Goal: Information Seeking & Learning: Learn about a topic

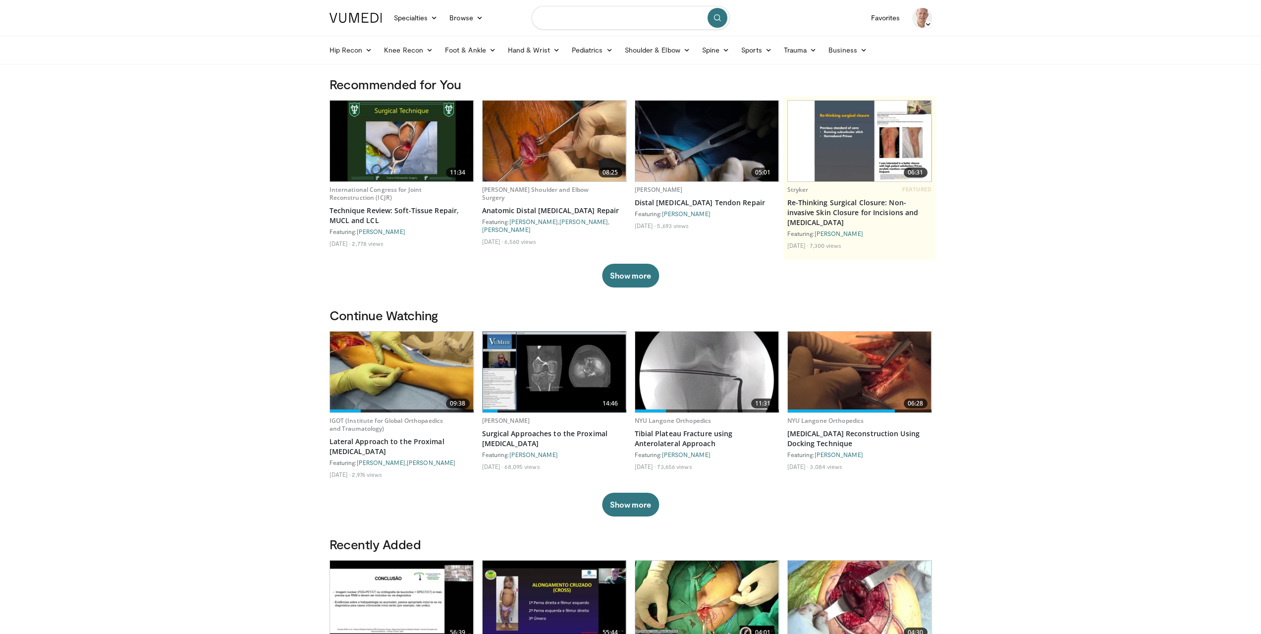
click at [677, 23] on input "Search topics, interventions" at bounding box center [631, 18] width 198 height 24
type input "**********"
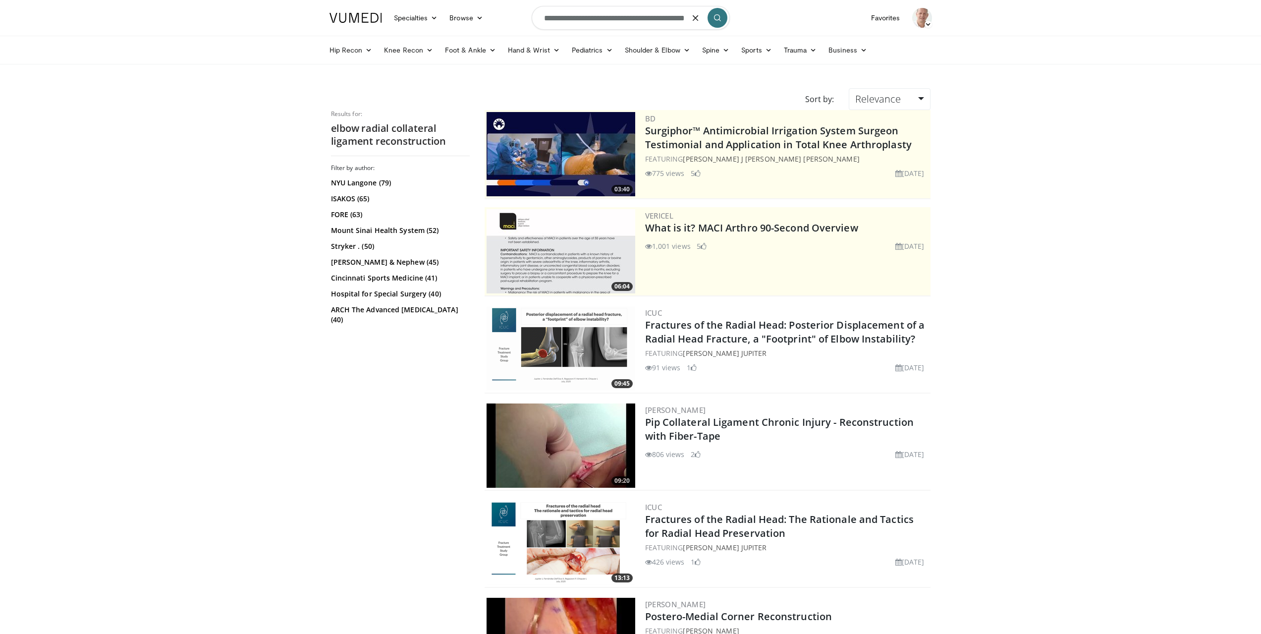
drag, startPoint x: 567, startPoint y: 19, endPoint x: 428, endPoint y: 0, distance: 141.0
click at [423, 2] on nav "Specialties Adult & Family Medicine Allergy, Asthma, Immunology Anesthesiology …" at bounding box center [631, 18] width 614 height 36
type input "**********"
click at [688, 15] on button "button" at bounding box center [696, 18] width 20 height 20
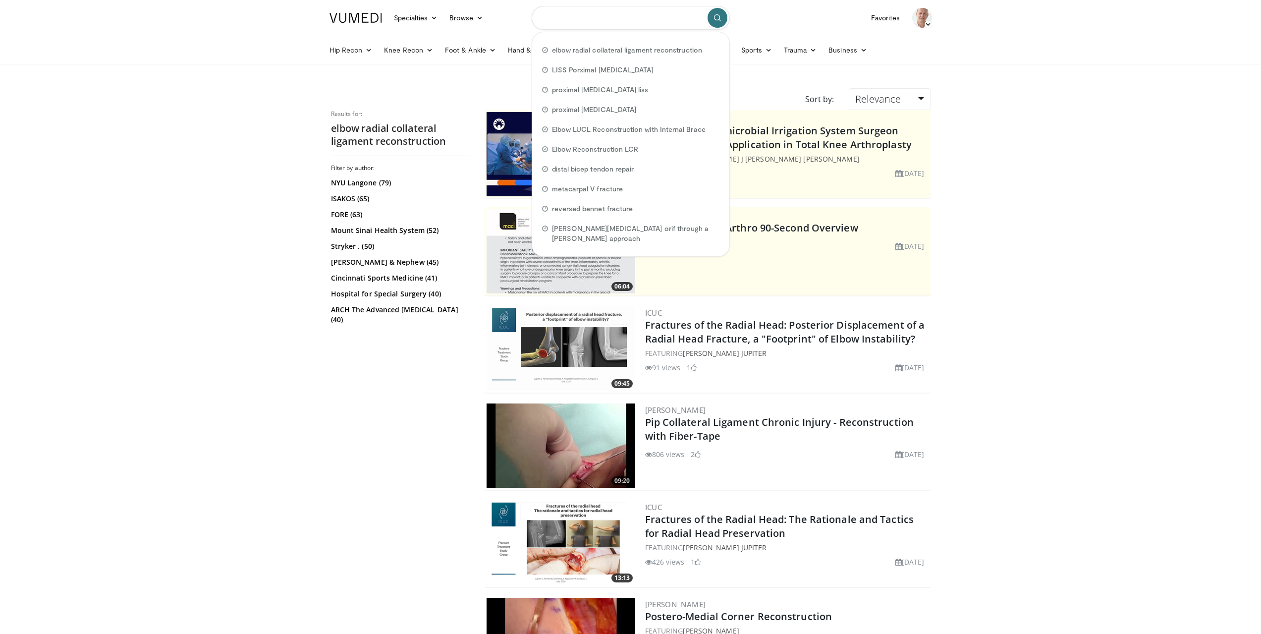
click at [656, 18] on input "Search topics, interventions" at bounding box center [631, 18] width 198 height 24
click at [575, 47] on span "elbow radial collateral ligament reconstruction" at bounding box center [627, 50] width 150 height 10
type input "**********"
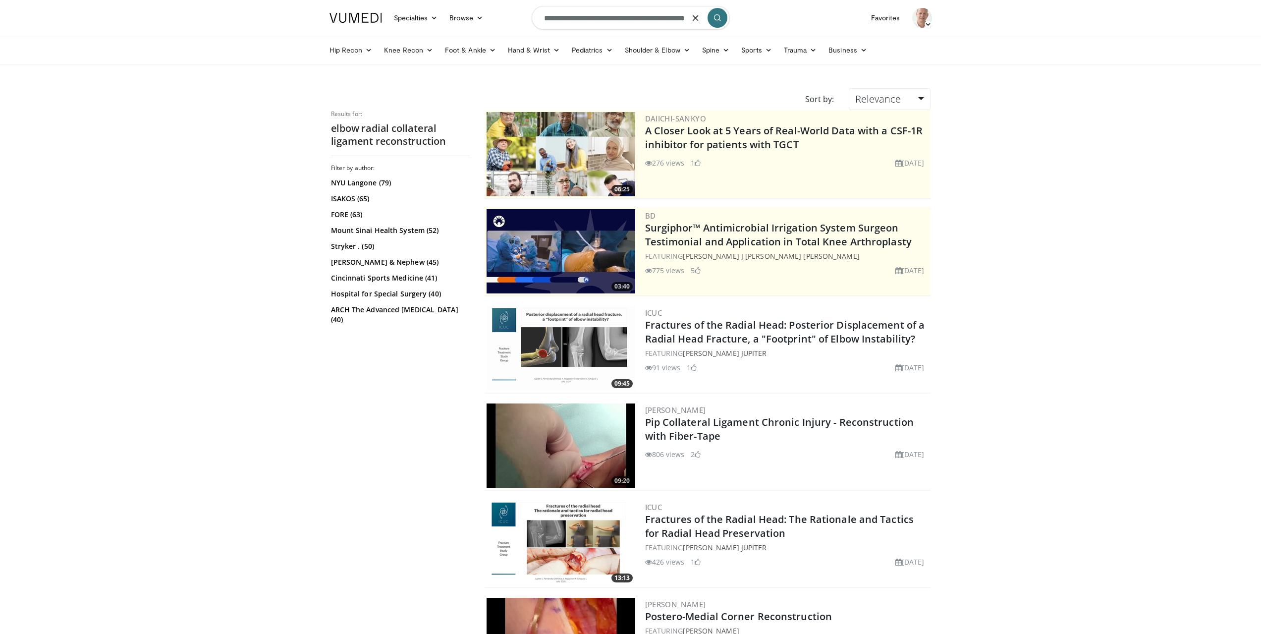
click at [567, 19] on input "**********" at bounding box center [631, 18] width 198 height 24
type input "**********"
click at [713, 17] on button "submit" at bounding box center [718, 18] width 20 height 20
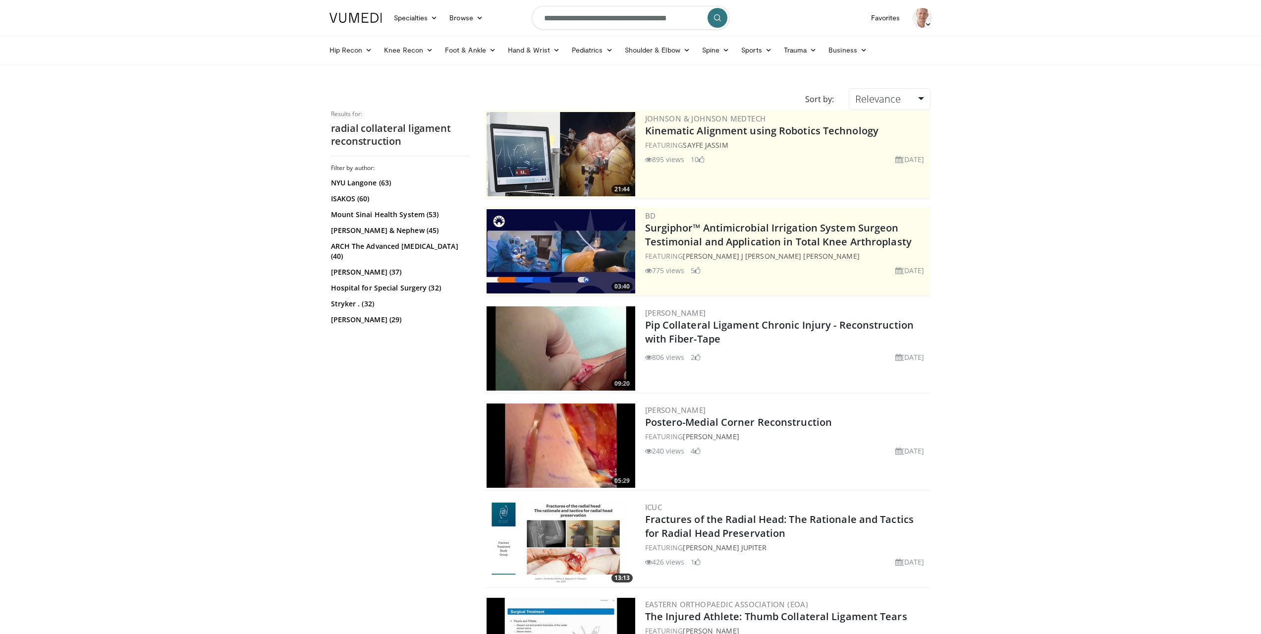
click at [721, 16] on icon "submit" at bounding box center [718, 18] width 8 height 8
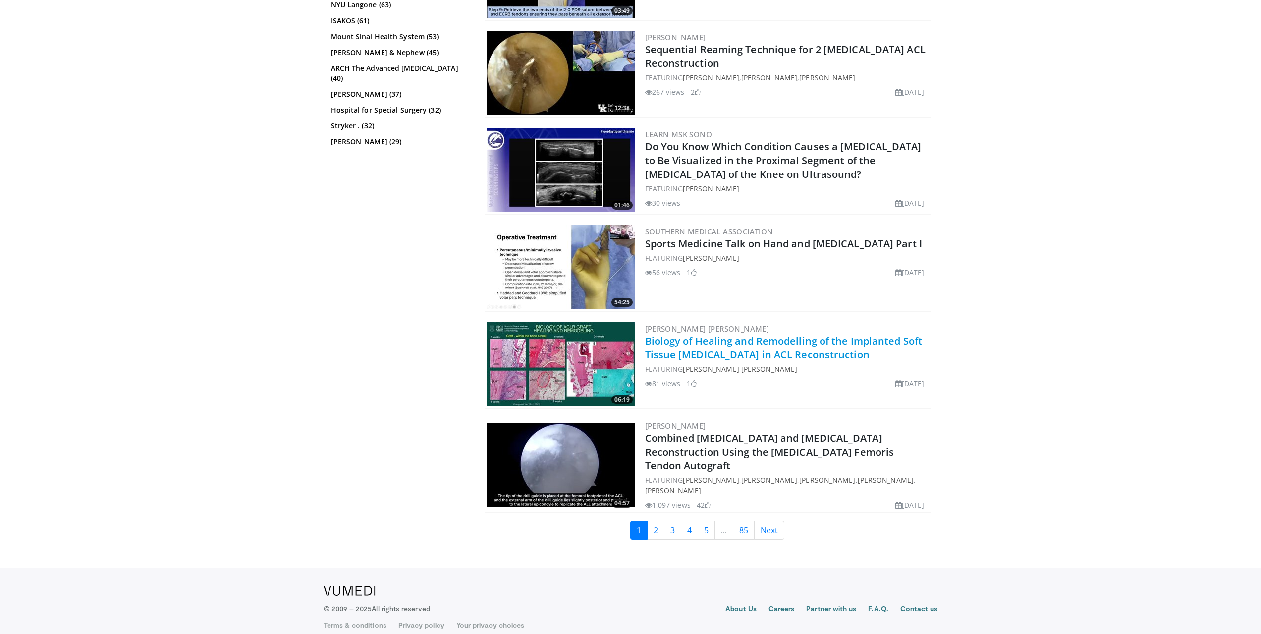
scroll to position [2230, 0]
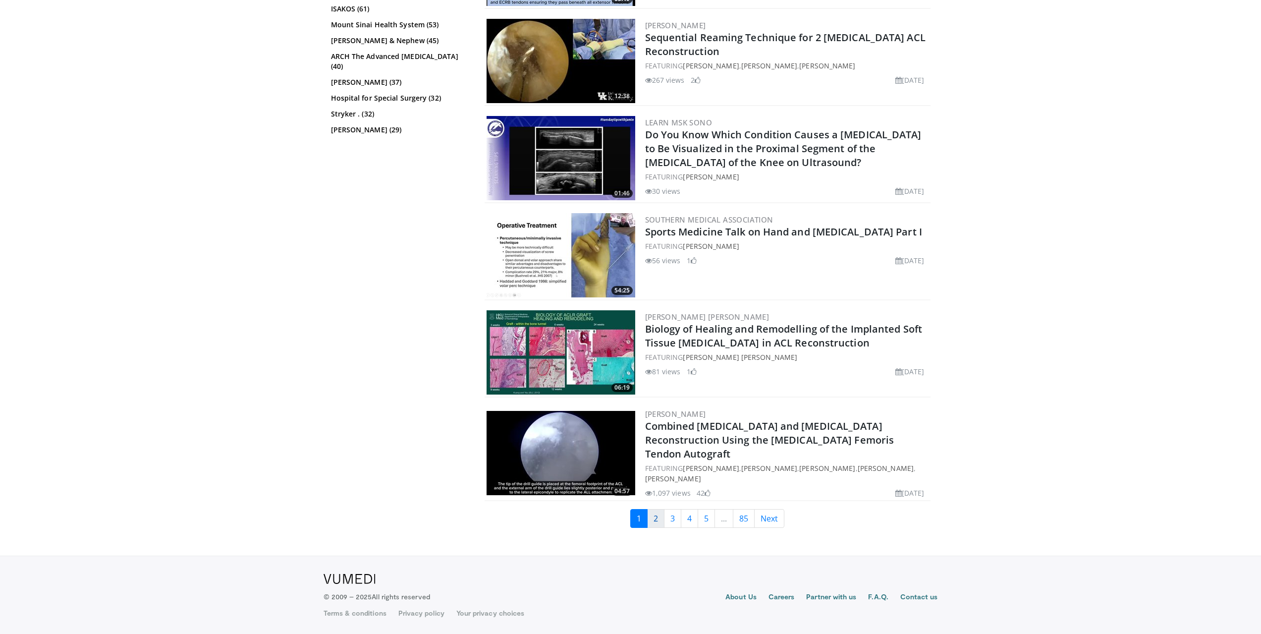
click at [660, 517] on link "2" at bounding box center [655, 518] width 17 height 19
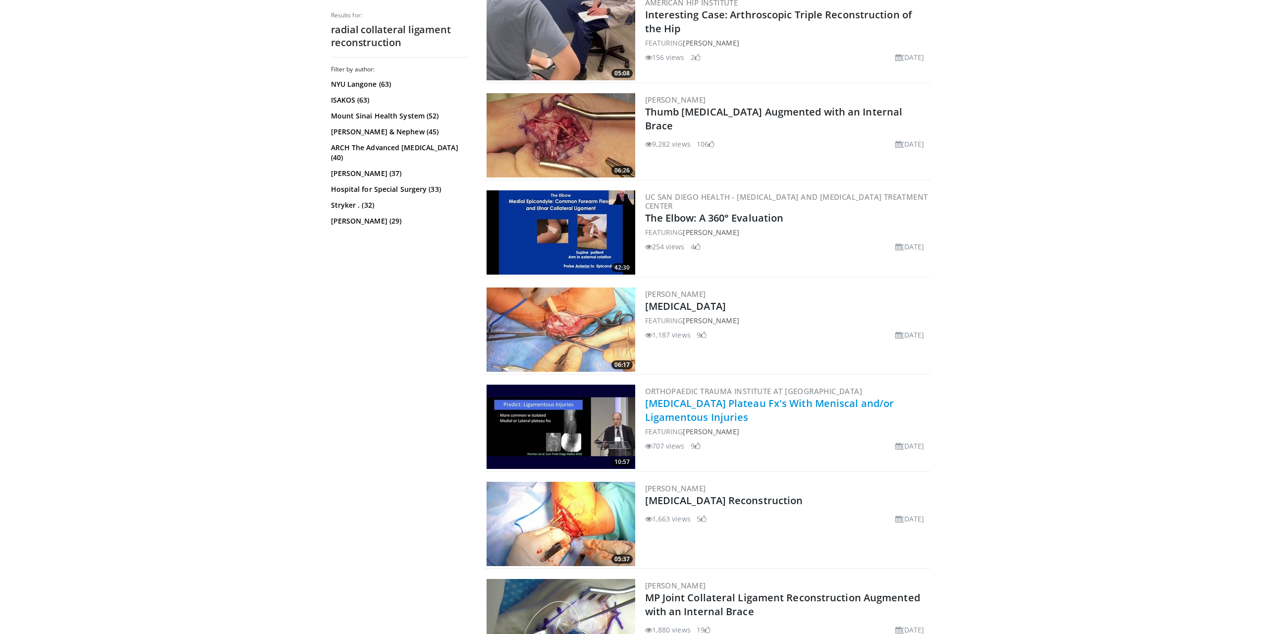
scroll to position [892, 0]
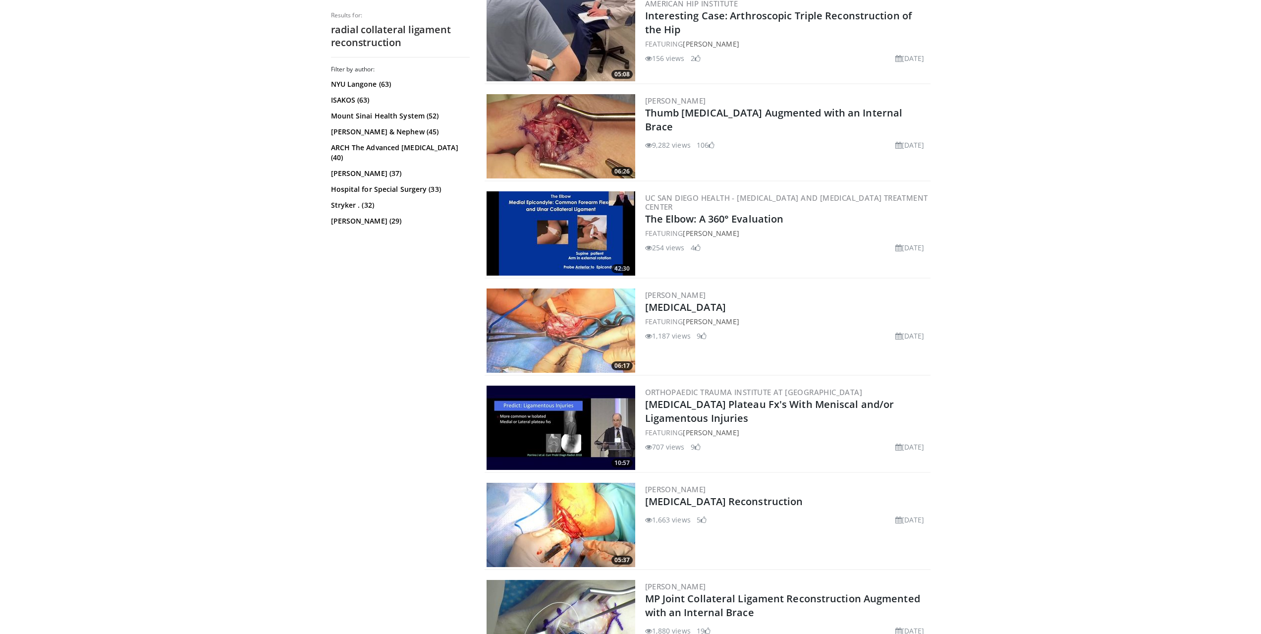
click at [602, 515] on img at bounding box center [561, 525] width 149 height 84
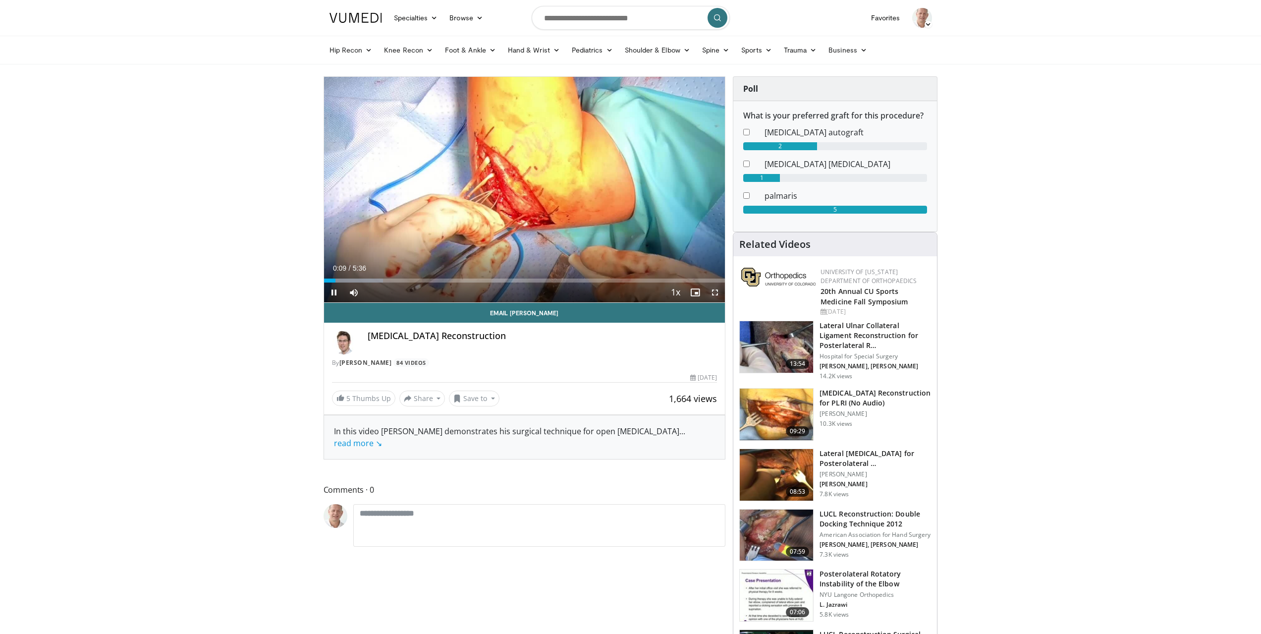
click at [718, 295] on span "Video Player" at bounding box center [715, 292] width 20 height 20
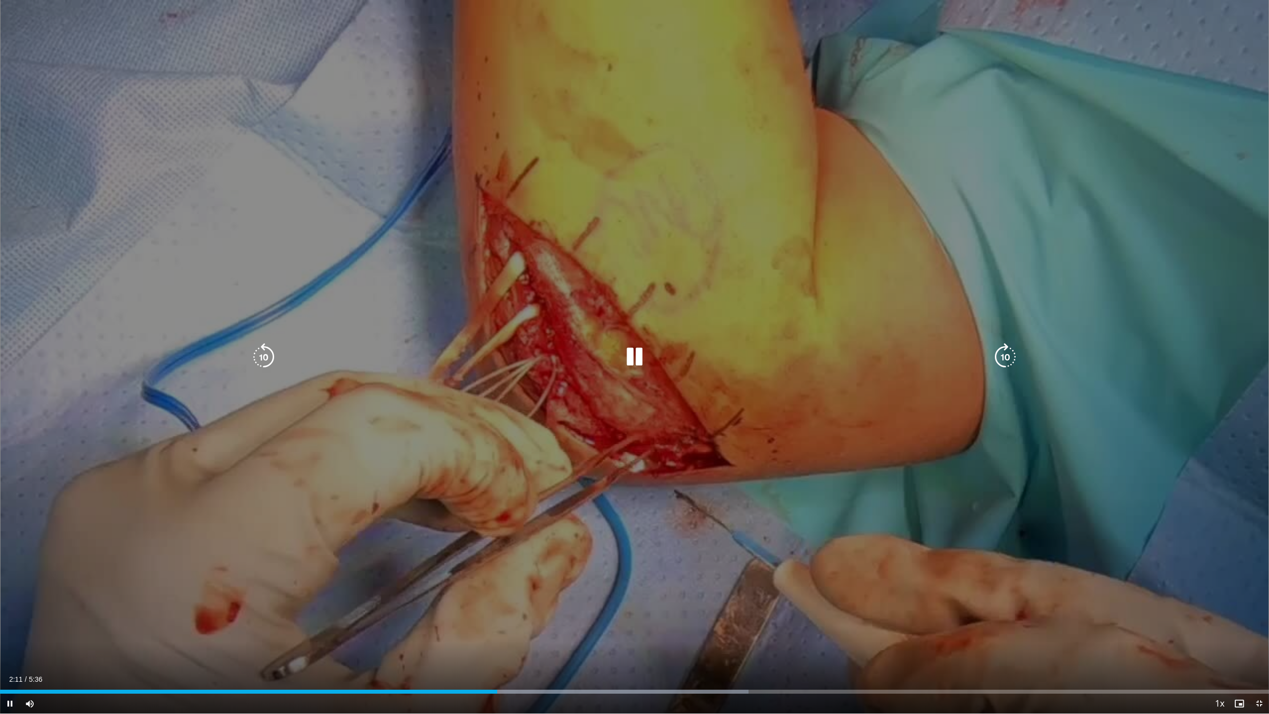
click at [137, 452] on div "10 seconds Tap to unmute" at bounding box center [634, 356] width 1269 height 713
click at [137, 451] on div "10 seconds Tap to unmute" at bounding box center [634, 356] width 1269 height 713
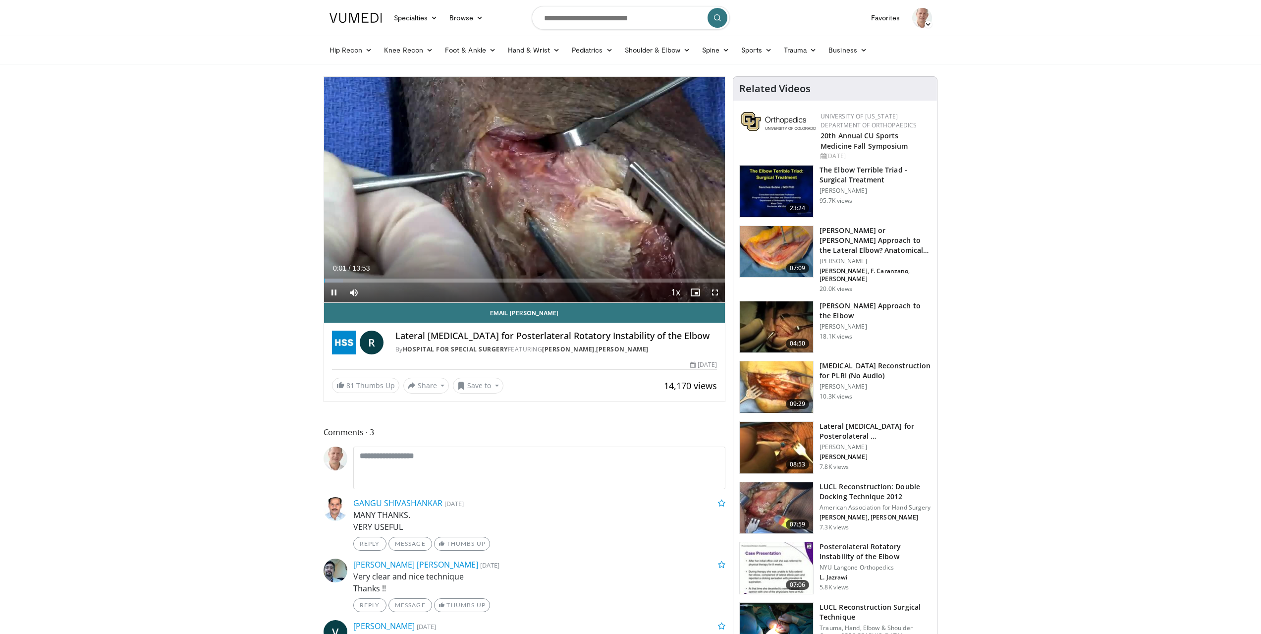
click at [777, 372] on img at bounding box center [776, 387] width 73 height 52
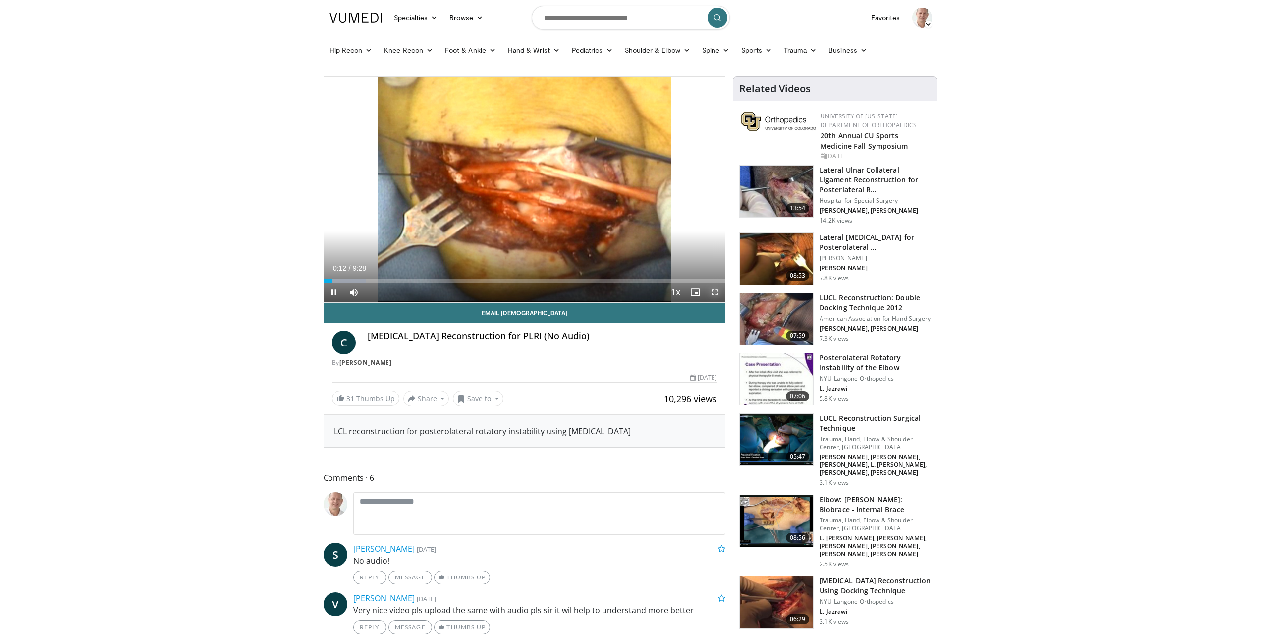
click at [720, 288] on span "Video Player" at bounding box center [715, 292] width 20 height 20
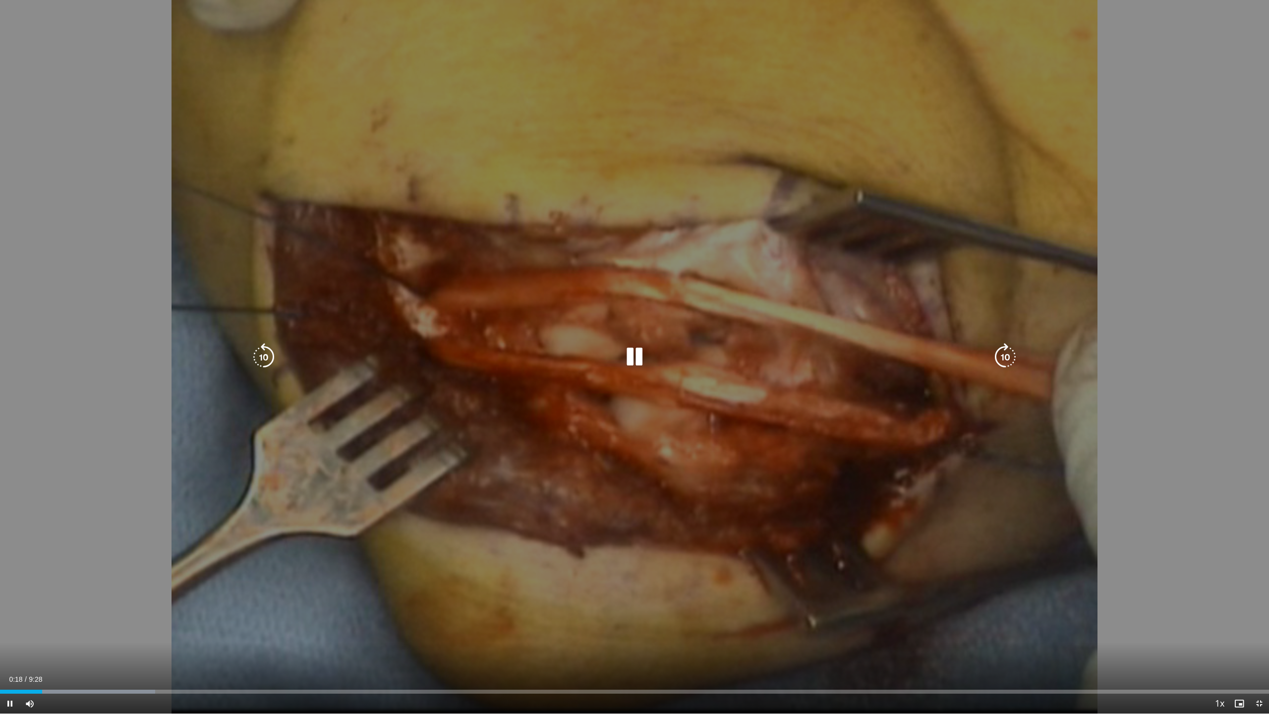
click at [231, 468] on div "10 seconds Tap to unmute" at bounding box center [634, 356] width 1269 height 713
click at [633, 353] on icon "Video Player" at bounding box center [634, 357] width 28 height 28
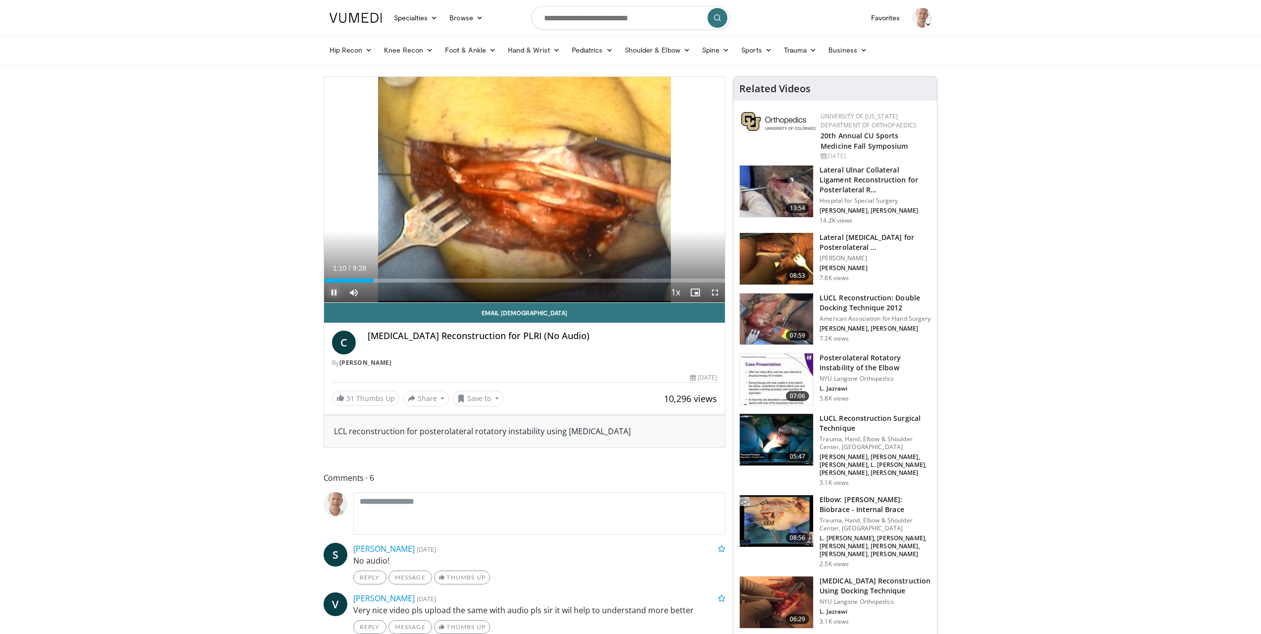
click at [326, 291] on span "Video Player" at bounding box center [334, 292] width 20 height 20
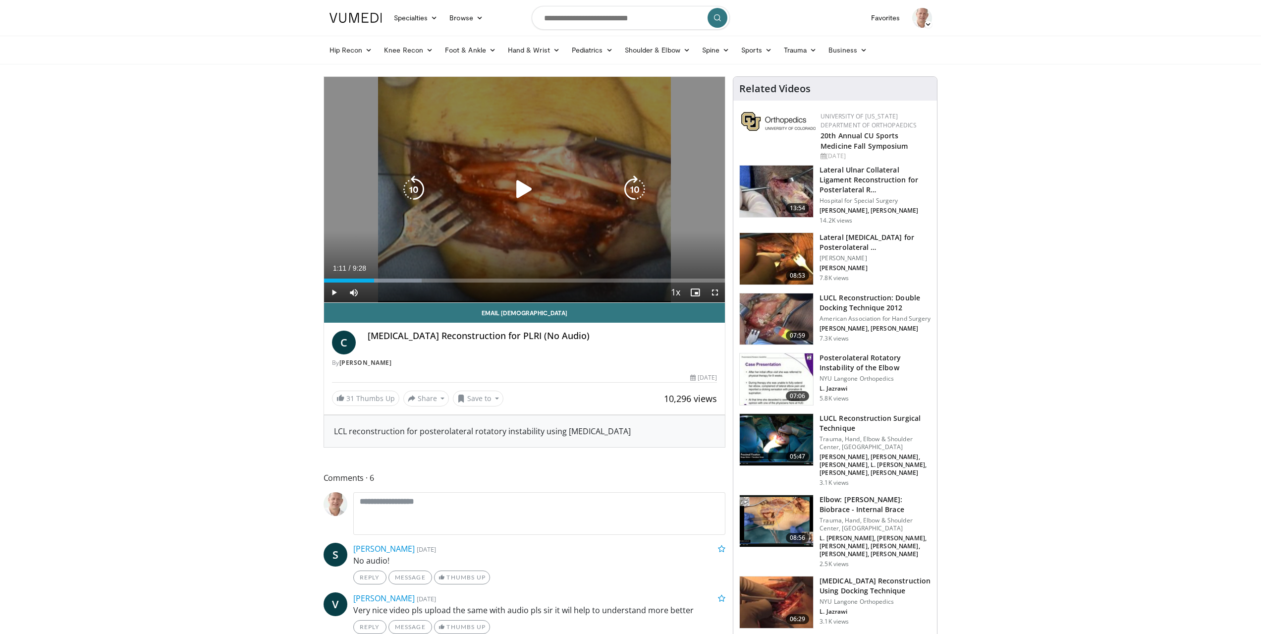
click at [529, 191] on icon "Video Player" at bounding box center [524, 189] width 28 height 28
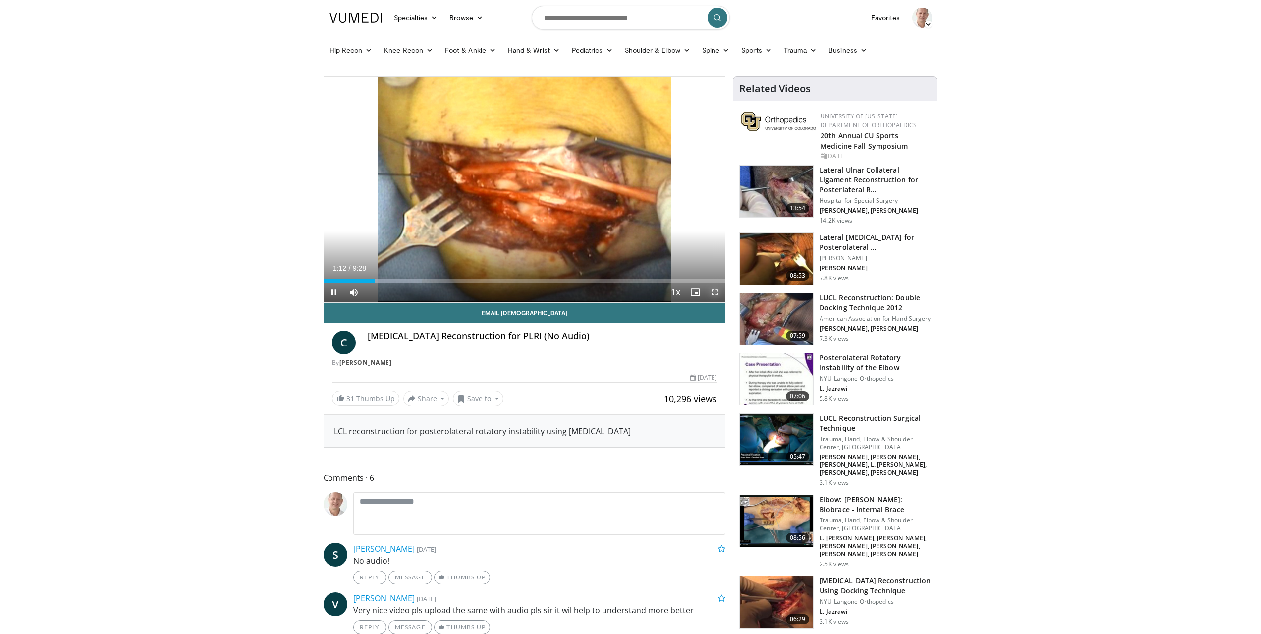
click at [715, 290] on span "Video Player" at bounding box center [715, 292] width 20 height 20
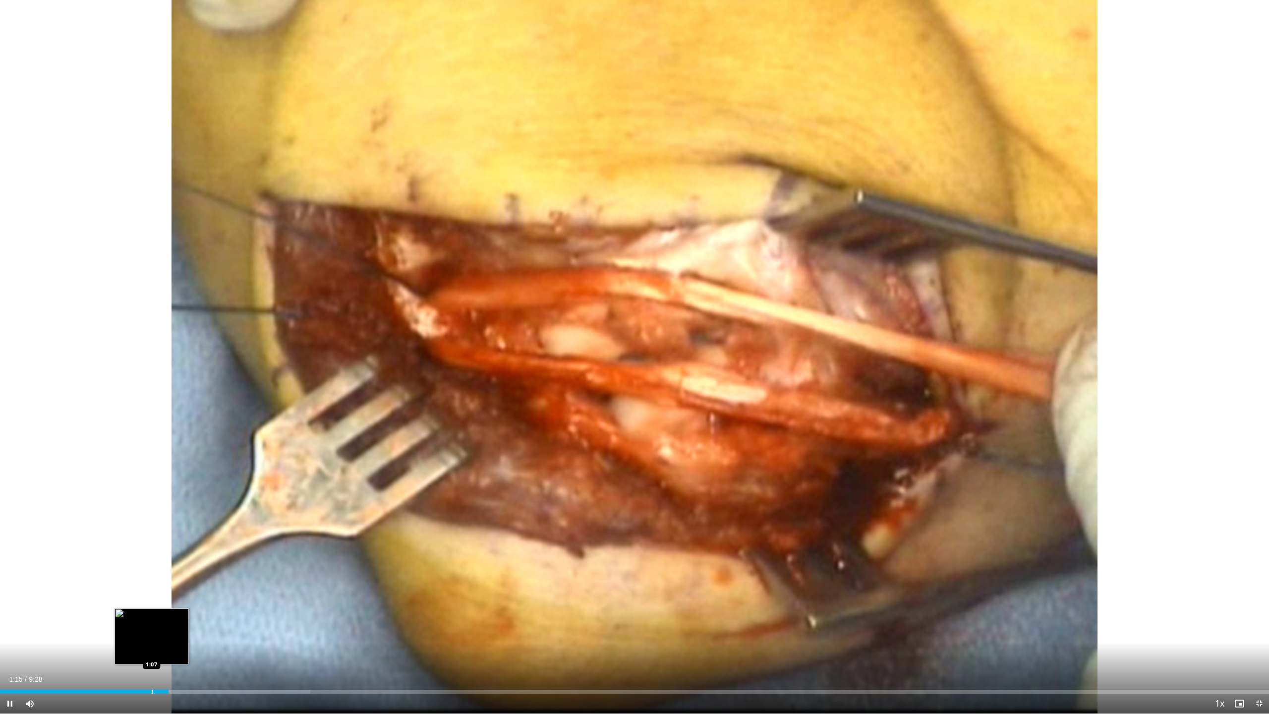
click at [152, 633] on div "Progress Bar" at bounding box center [152, 691] width 1 height 4
click at [1258, 633] on span "Video Player" at bounding box center [1259, 703] width 20 height 20
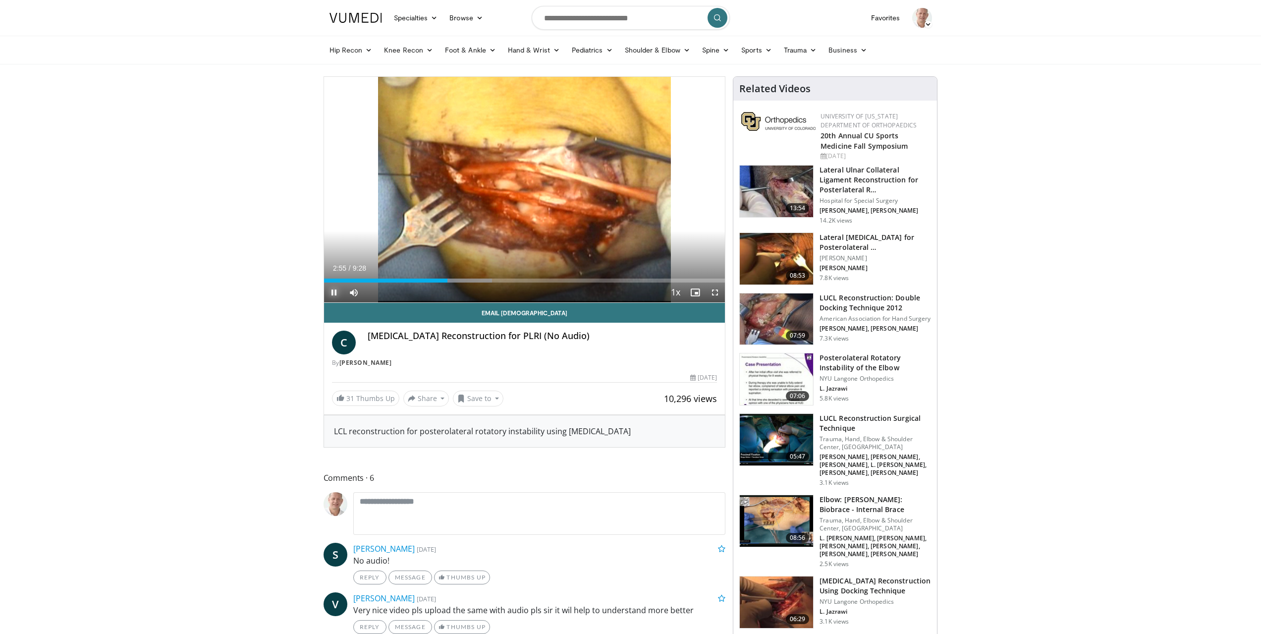
click at [337, 287] on span "Video Player" at bounding box center [334, 292] width 20 height 20
click at [336, 292] on span "Video Player" at bounding box center [334, 292] width 20 height 20
click at [523, 277] on div "Loaded : 51.06% 3:48 4:41" at bounding box center [524, 277] width 401 height 9
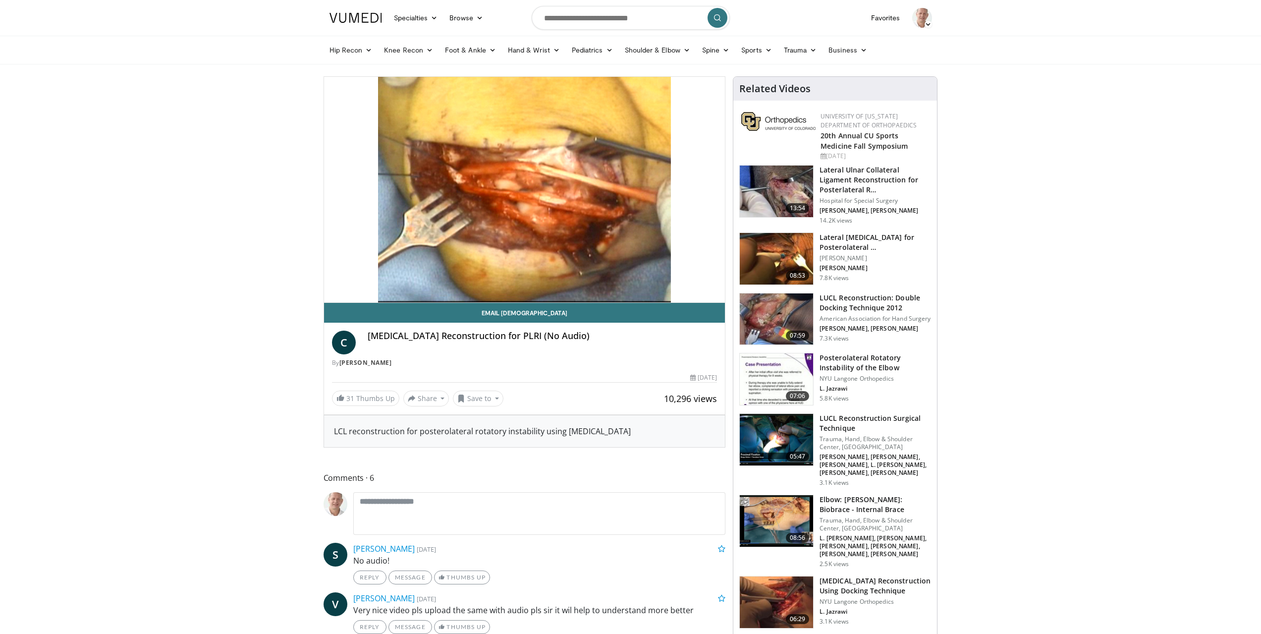
click at [768, 193] on img at bounding box center [776, 192] width 73 height 52
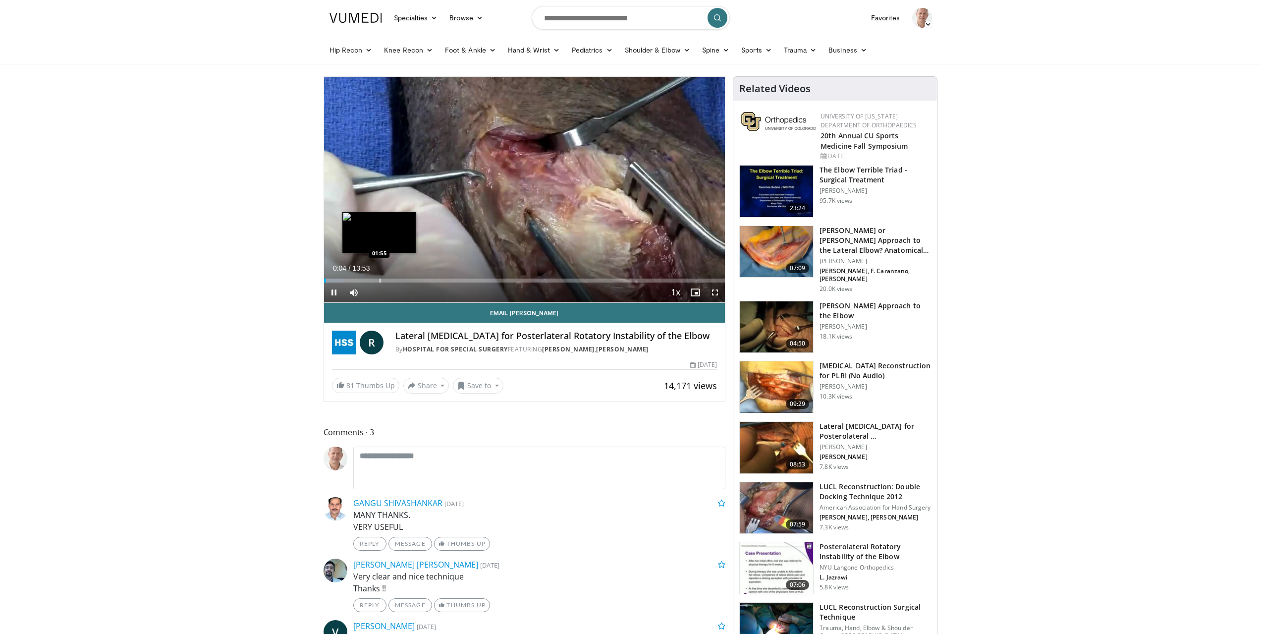
click at [380, 281] on div "Progress Bar" at bounding box center [380, 281] width 1 height 4
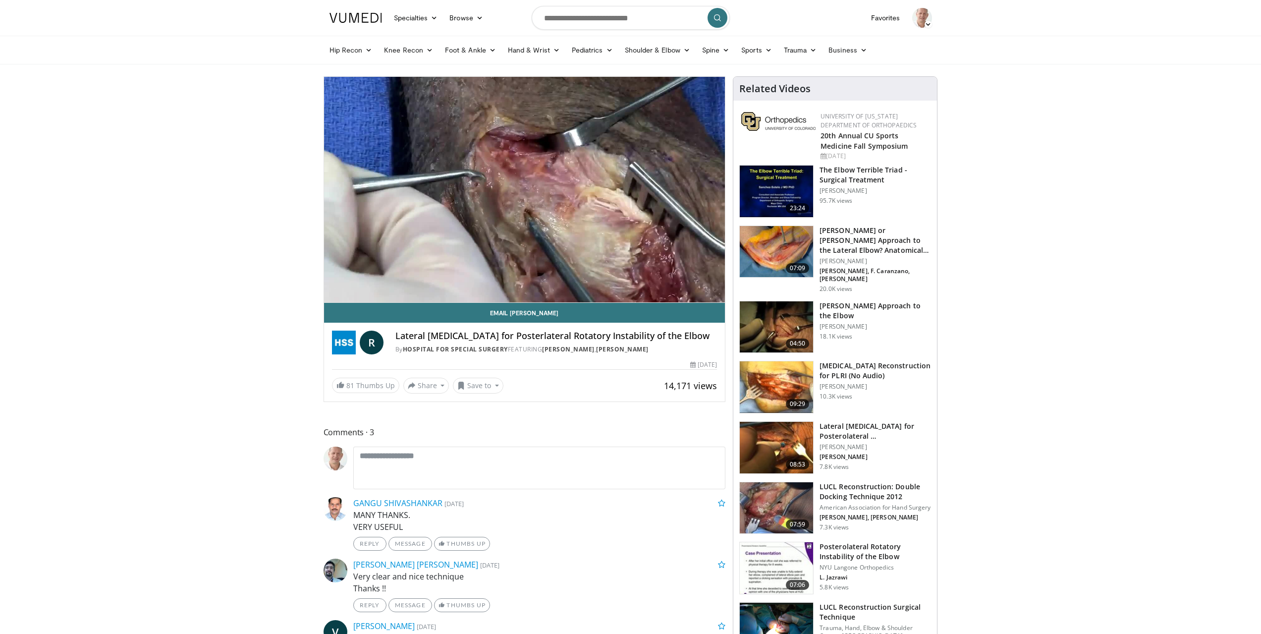
click at [665, 627] on ul "GANGU SHIVASHANKAR 8 months, 2 weeks ago MANY THANKS. VERY USEFUL Reply Message…" at bounding box center [525, 580] width 402 height 167
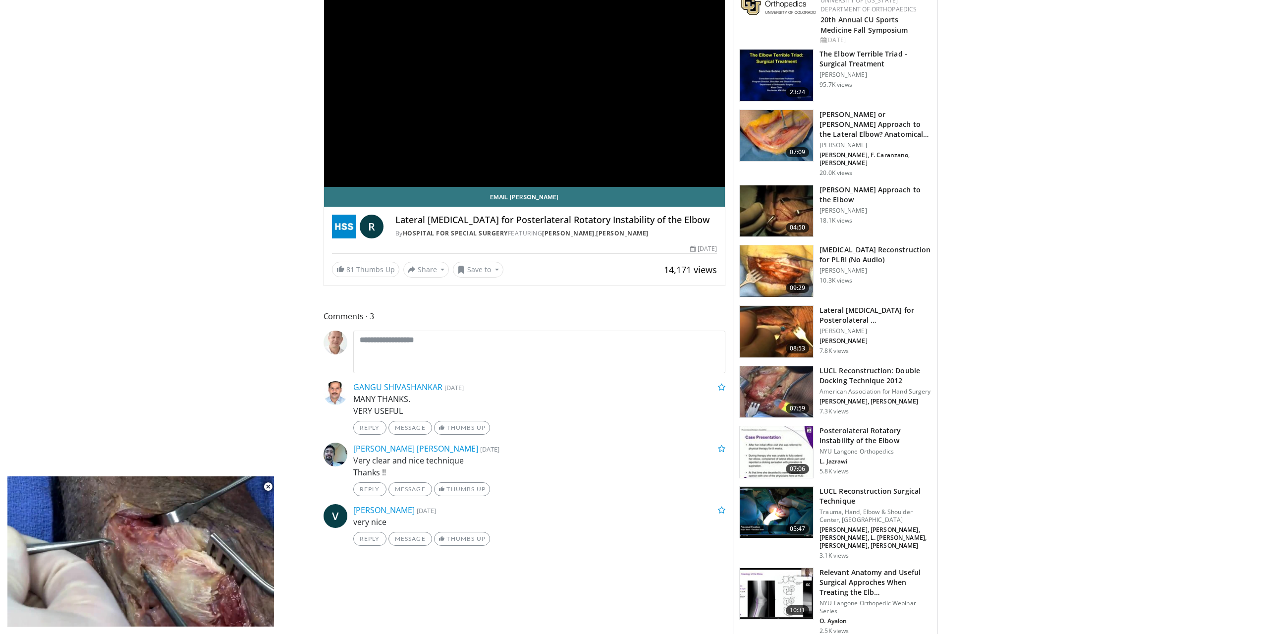
scroll to position [149, 0]
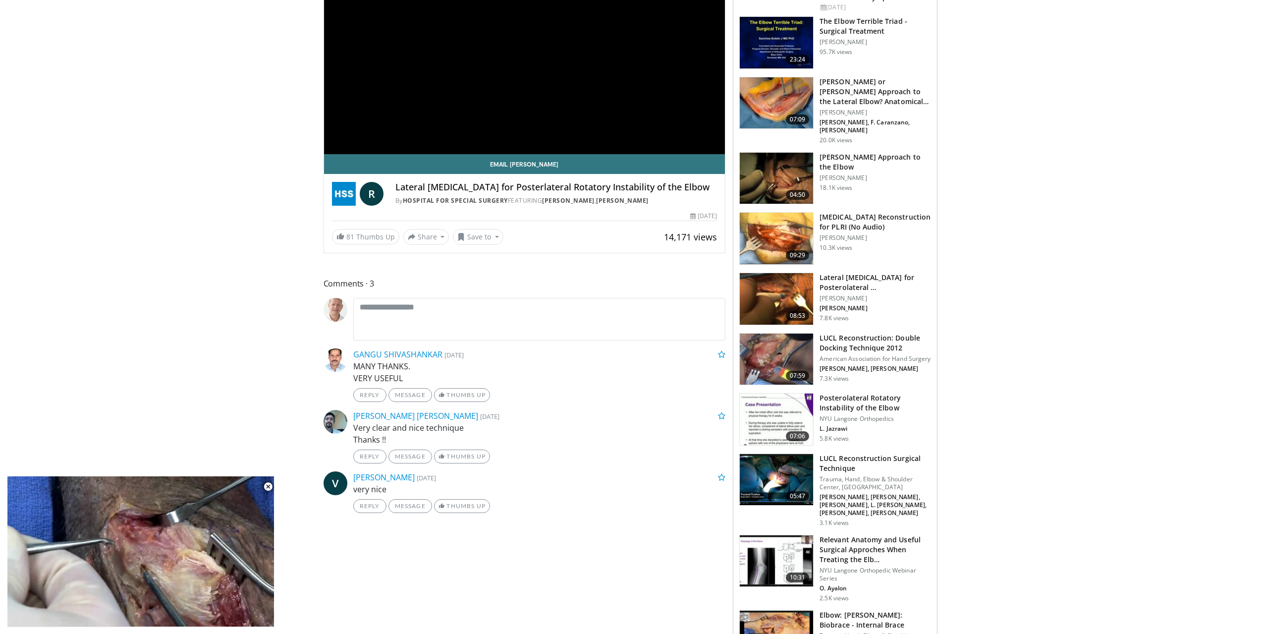
click at [765, 474] on img at bounding box center [776, 480] width 73 height 52
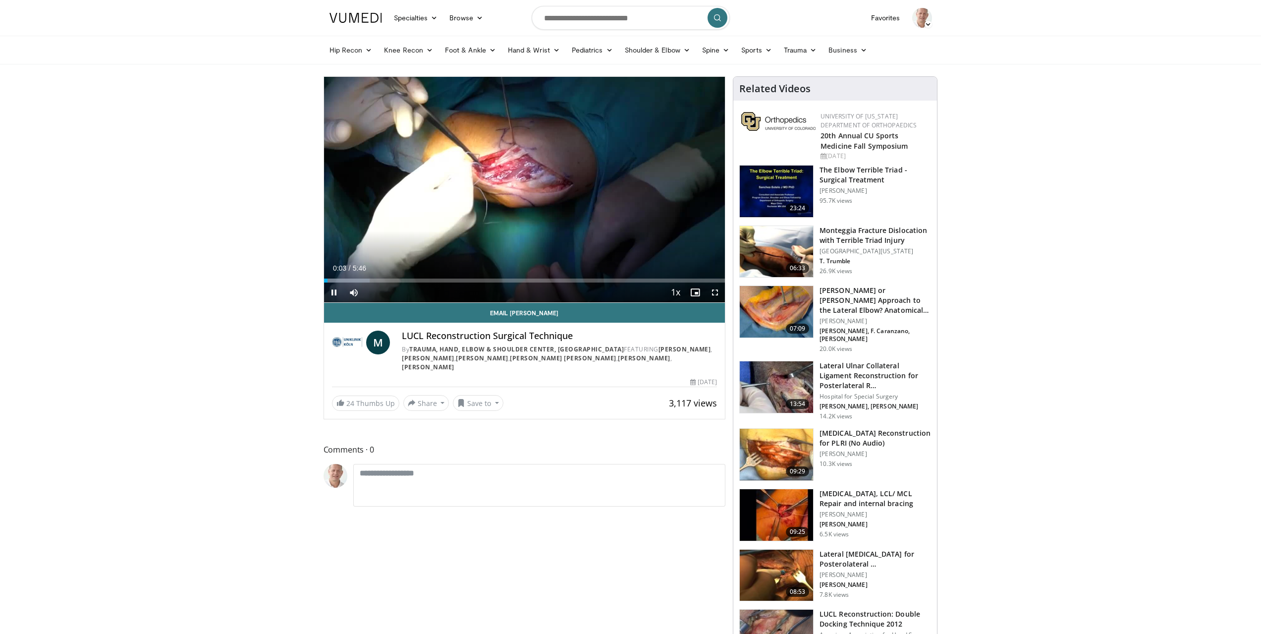
click at [380, 282] on div "Current Time 0:03 / Duration 5:46 Pause Skip Backward Skip Forward Mute Loaded …" at bounding box center [524, 292] width 401 height 20
click at [394, 279] on div "Progress Bar" at bounding box center [394, 281] width 1 height 4
click at [453, 279] on div "Progress Bar" at bounding box center [453, 281] width 1 height 4
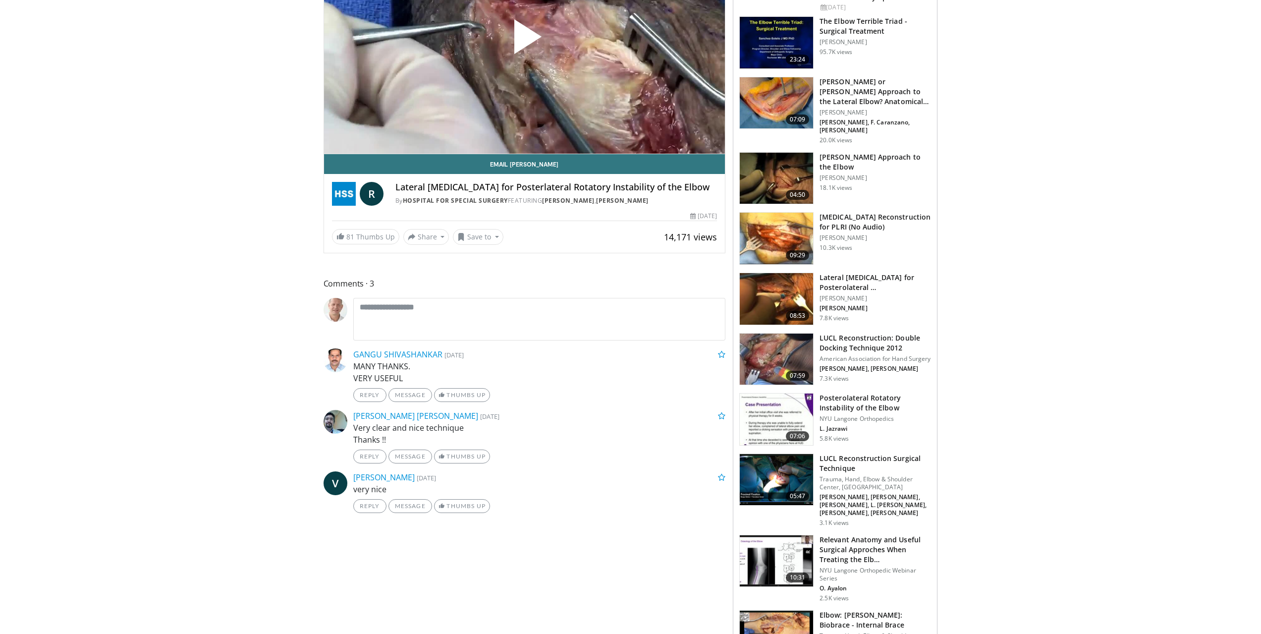
click at [745, 545] on img at bounding box center [776, 561] width 73 height 52
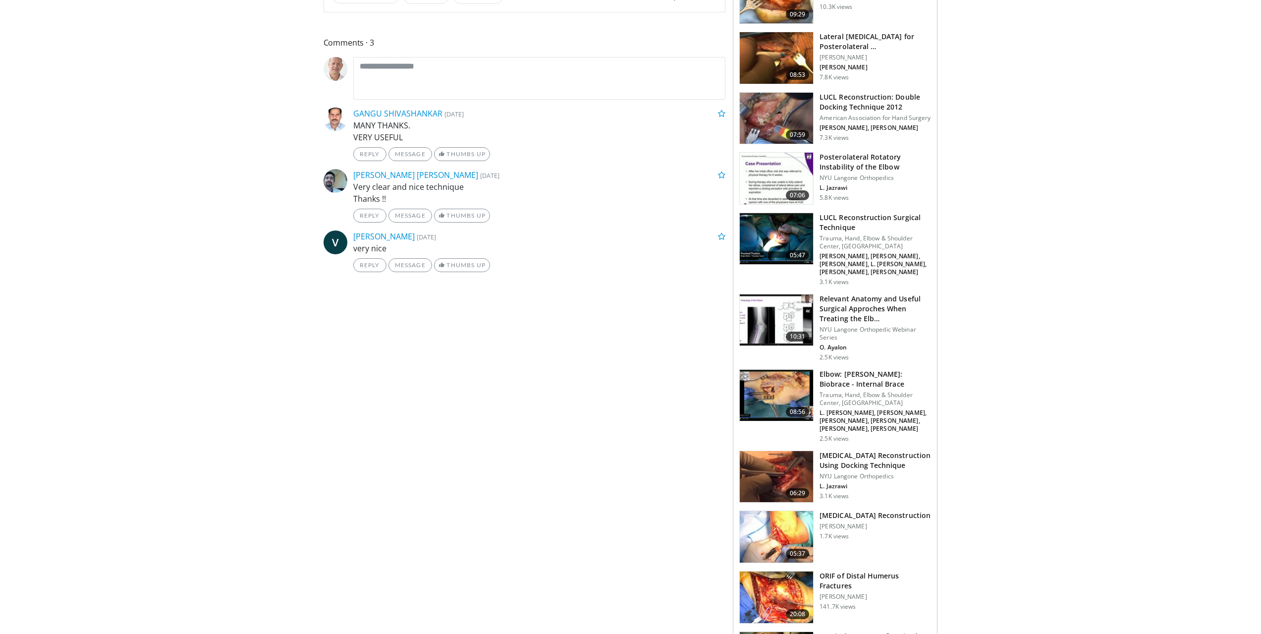
scroll to position [396, 0]
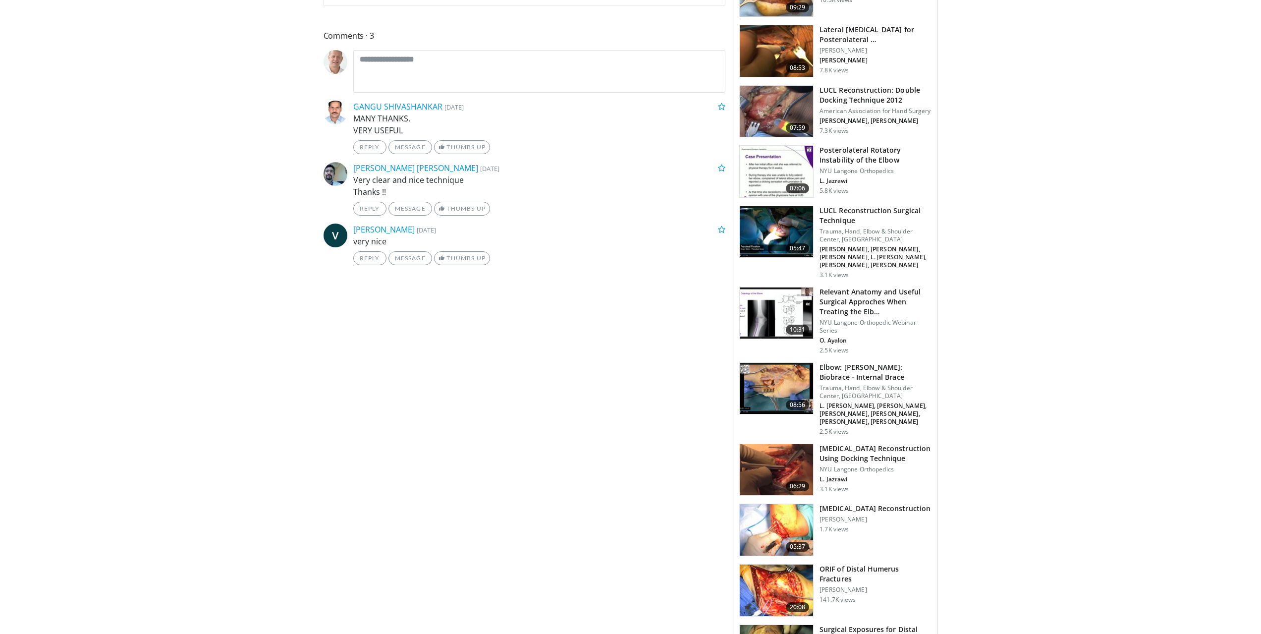
click at [787, 366] on img at bounding box center [776, 389] width 73 height 52
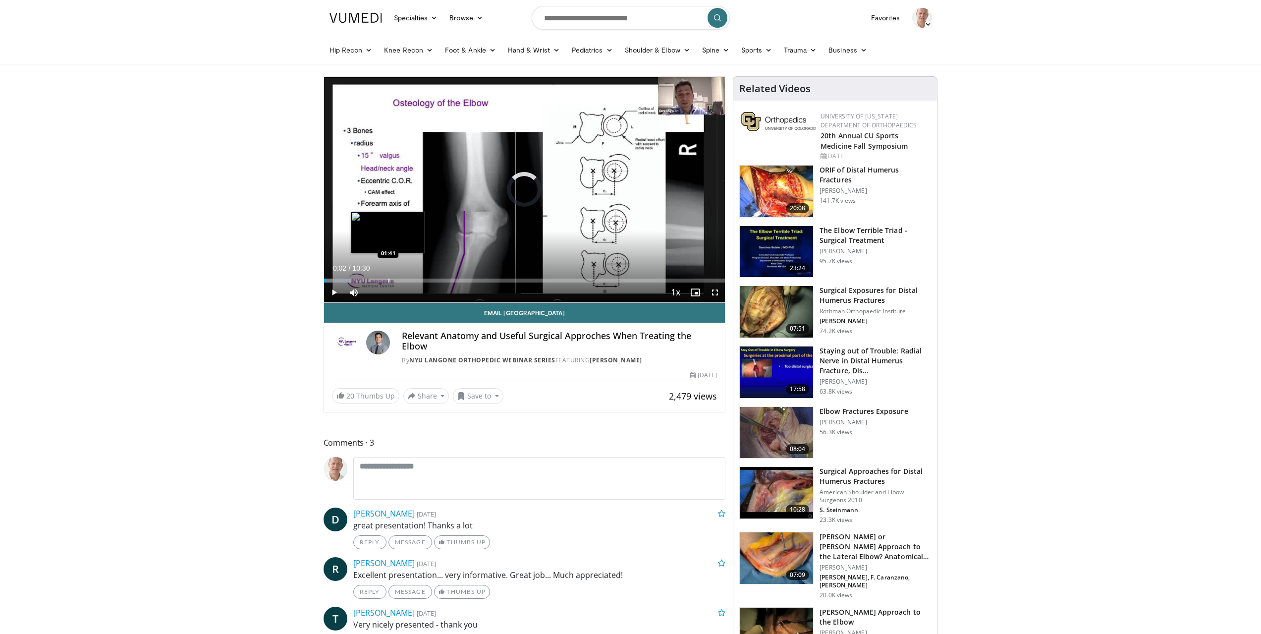
click at [388, 278] on div "Loaded : 6.29% 00:02 01:41" at bounding box center [524, 277] width 401 height 9
click at [446, 280] on div "Progress Bar" at bounding box center [446, 281] width 1 height 4
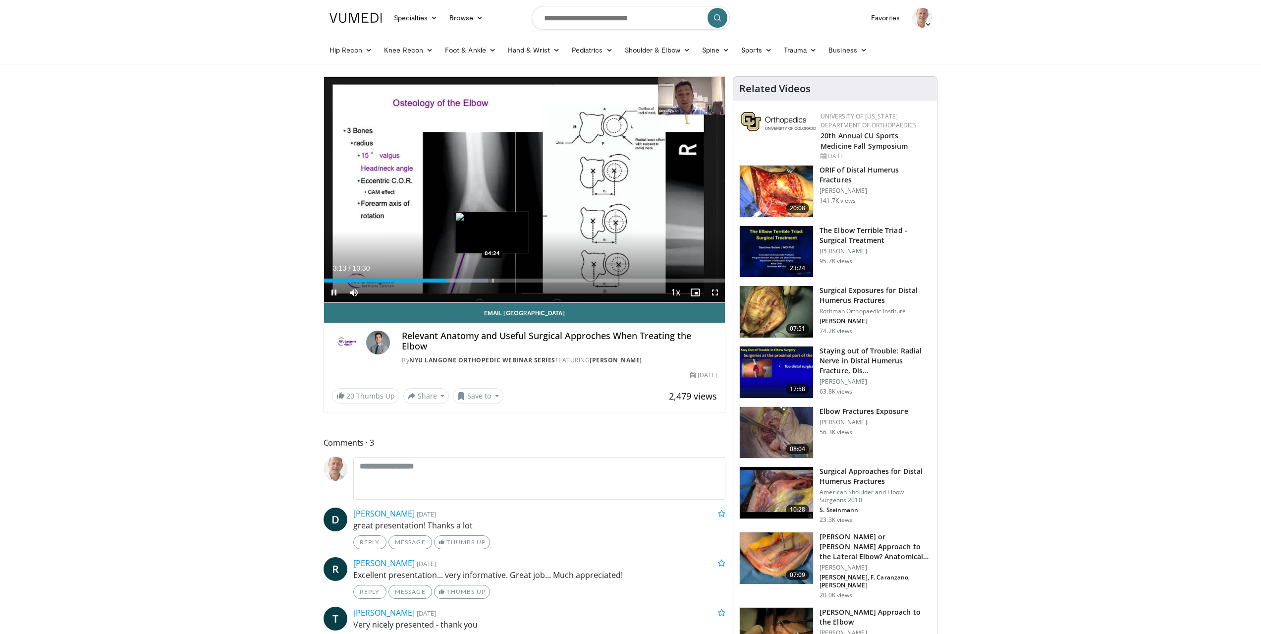
click at [493, 279] on div "Progress Bar" at bounding box center [493, 281] width 1 height 4
click at [532, 282] on div "Current Time 4:28 / Duration 10:30 Pause Skip Backward Skip Forward Mute Loaded…" at bounding box center [524, 292] width 401 height 20
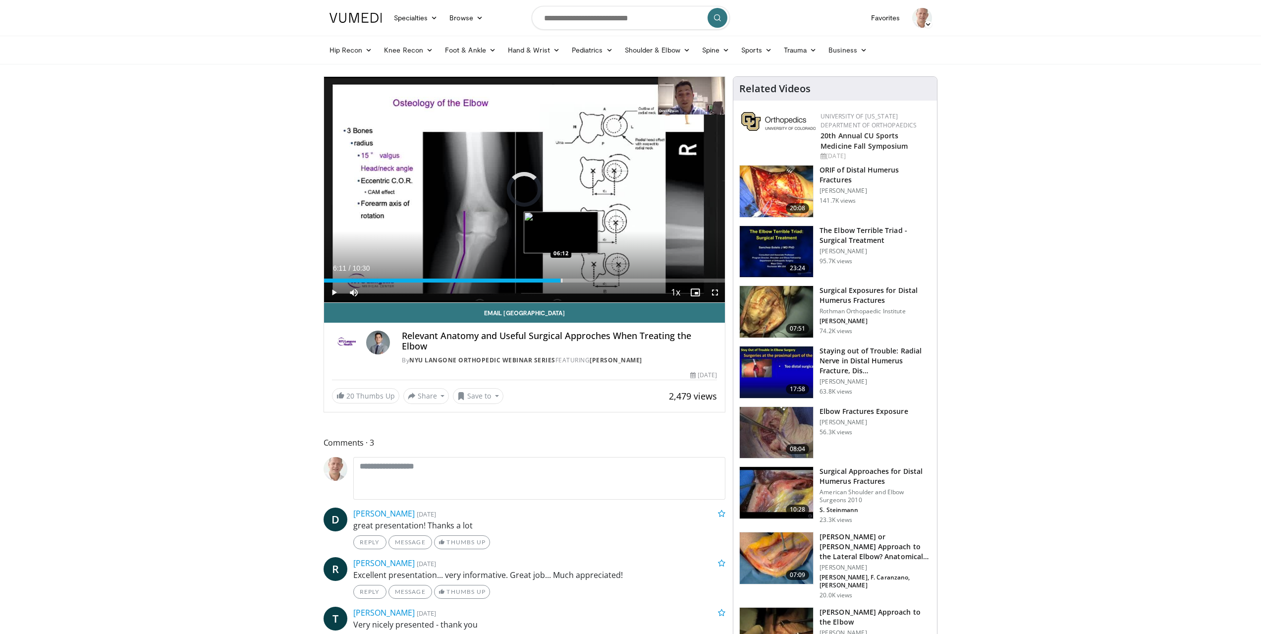
click at [560, 279] on div "Loaded : 53.52% 06:11 06:12" at bounding box center [524, 281] width 401 height 4
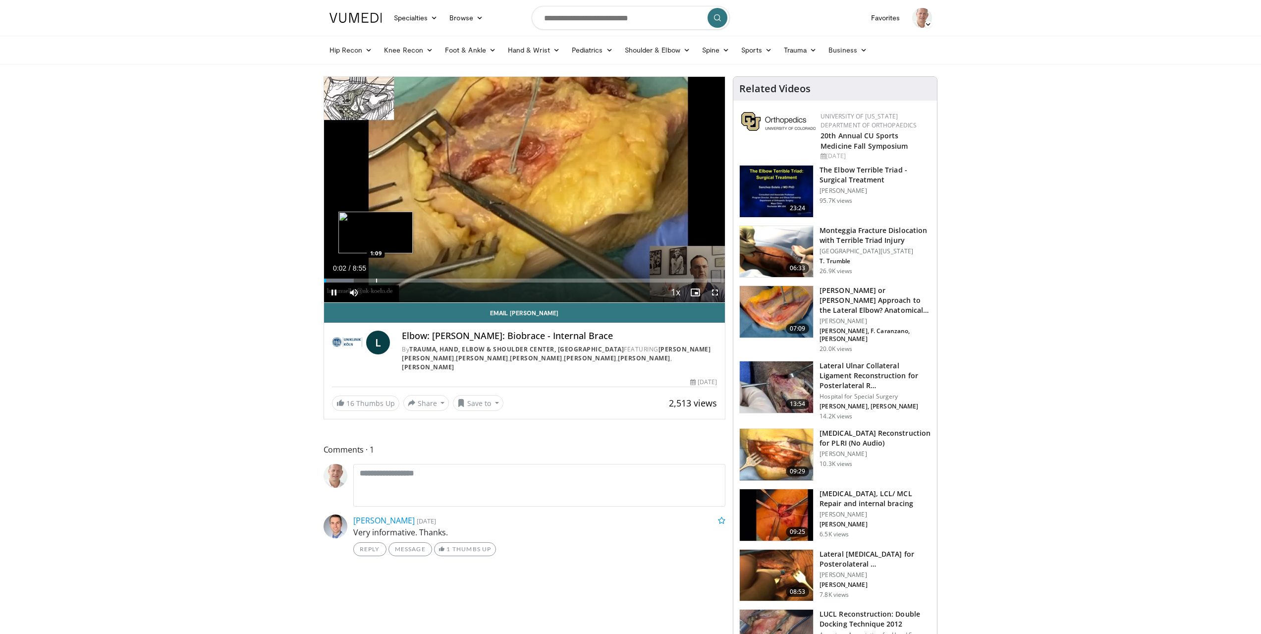
click at [376, 280] on div "Progress Bar" at bounding box center [376, 281] width 1 height 4
